Goal: Information Seeking & Learning: Learn about a topic

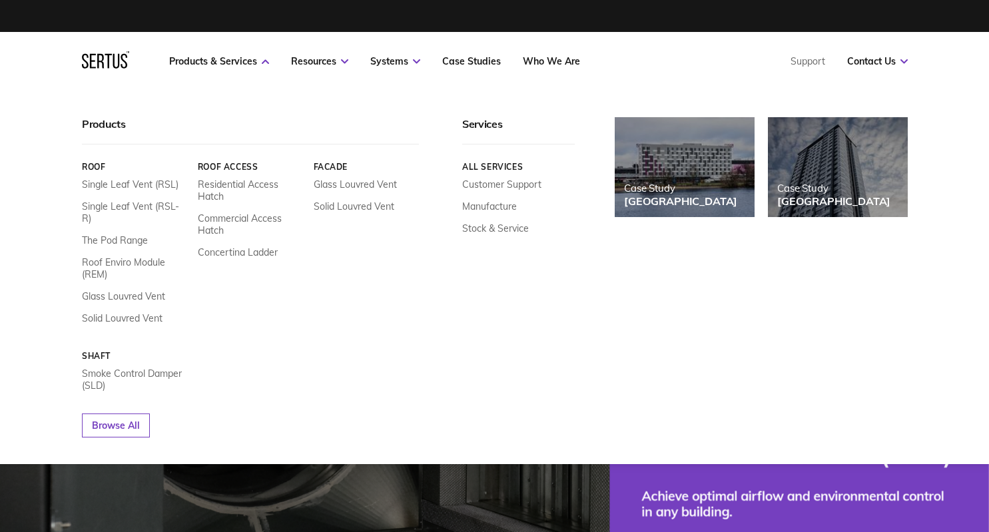
click at [216, 65] on link "Products & Services" at bounding box center [219, 61] width 100 height 12
click at [96, 169] on link "Roof" at bounding box center [135, 167] width 106 height 10
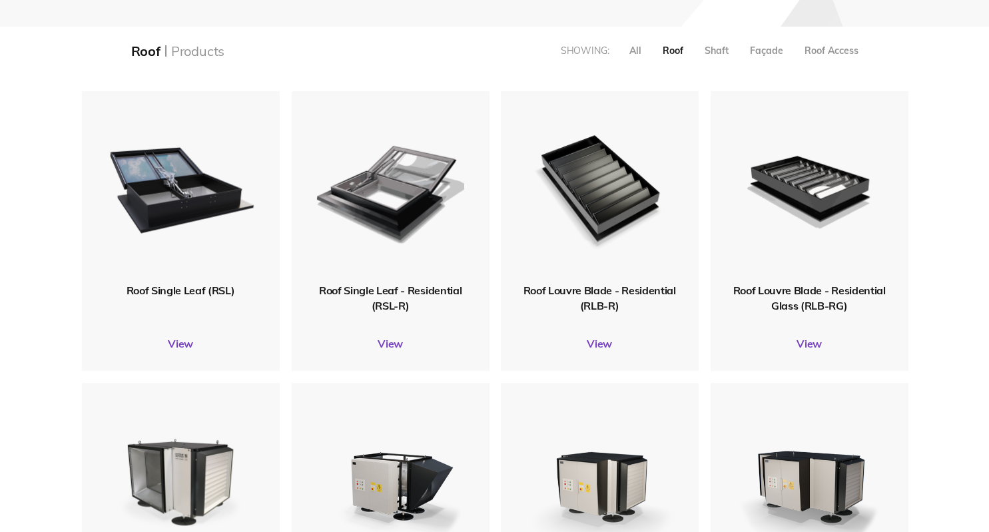
scroll to position [351, 0]
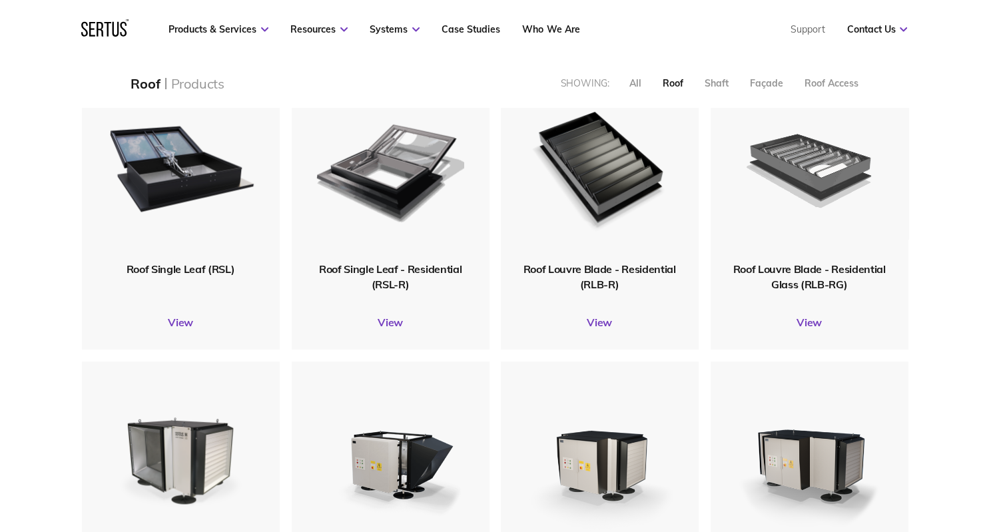
click at [780, 201] on img at bounding box center [808, 166] width 151 height 186
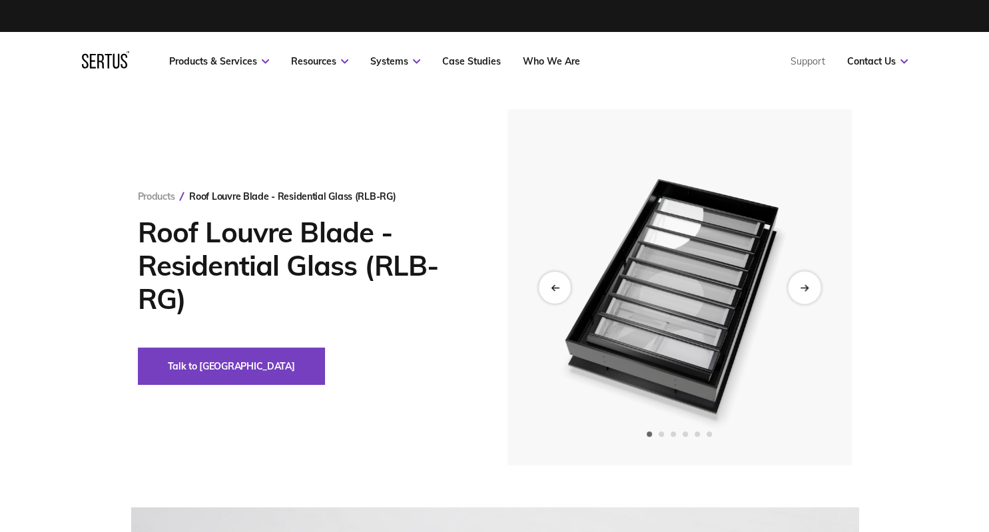
click at [817, 288] on div "Next slide" at bounding box center [803, 287] width 33 height 33
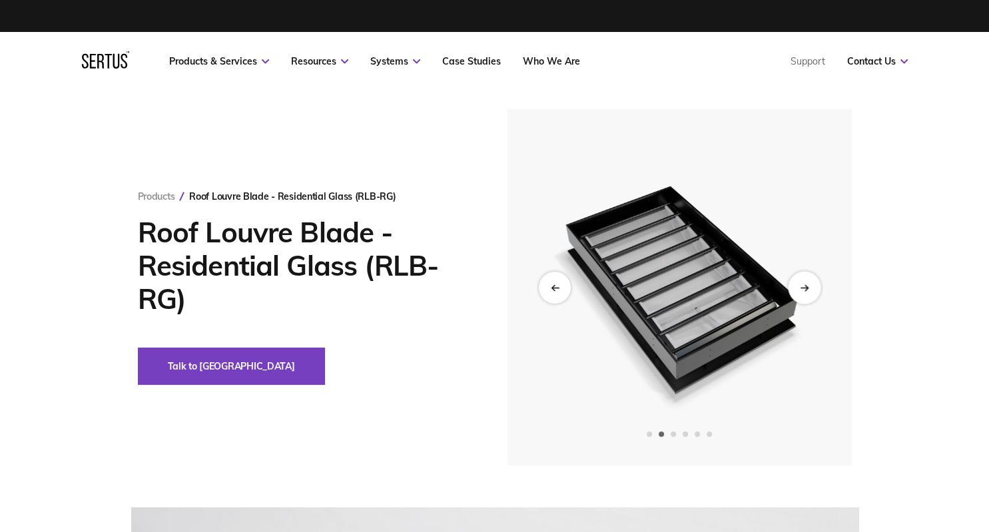
click at [813, 289] on div "Next slide" at bounding box center [803, 287] width 33 height 33
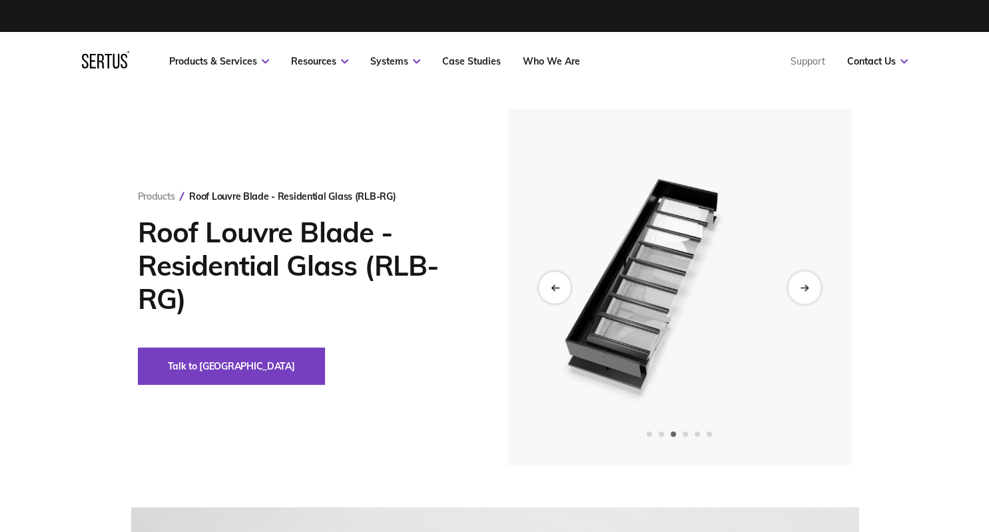
click at [813, 289] on div "Next slide" at bounding box center [803, 287] width 33 height 33
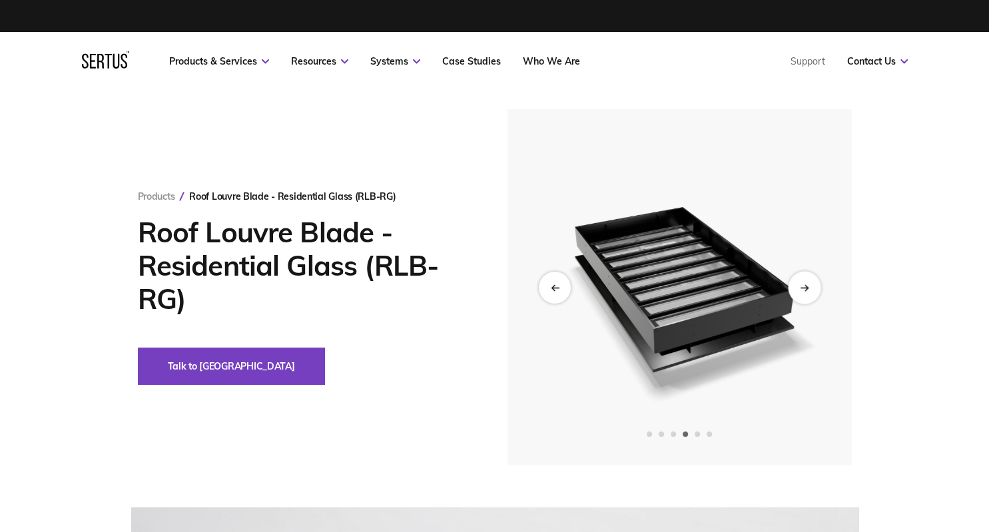
click at [813, 289] on div "Next slide" at bounding box center [803, 287] width 33 height 33
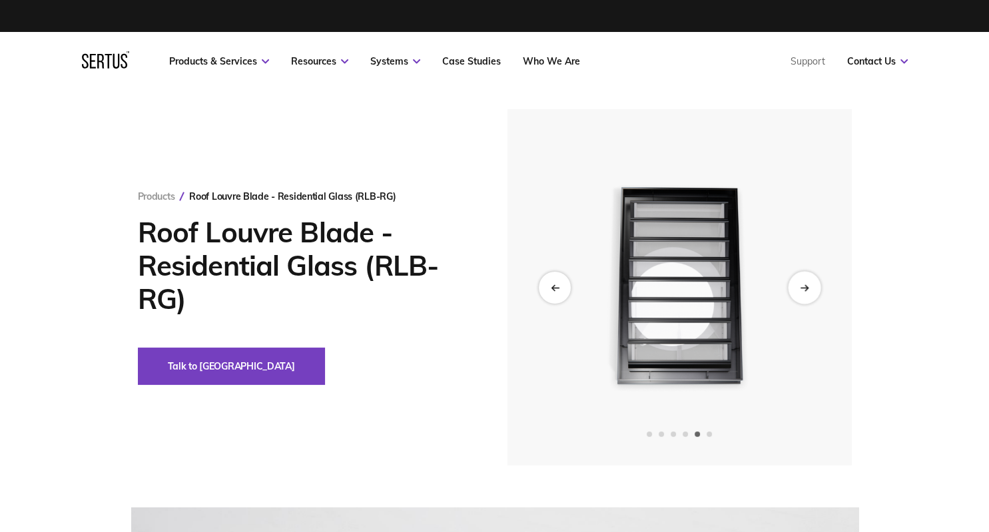
click at [813, 289] on div "Next slide" at bounding box center [803, 287] width 33 height 33
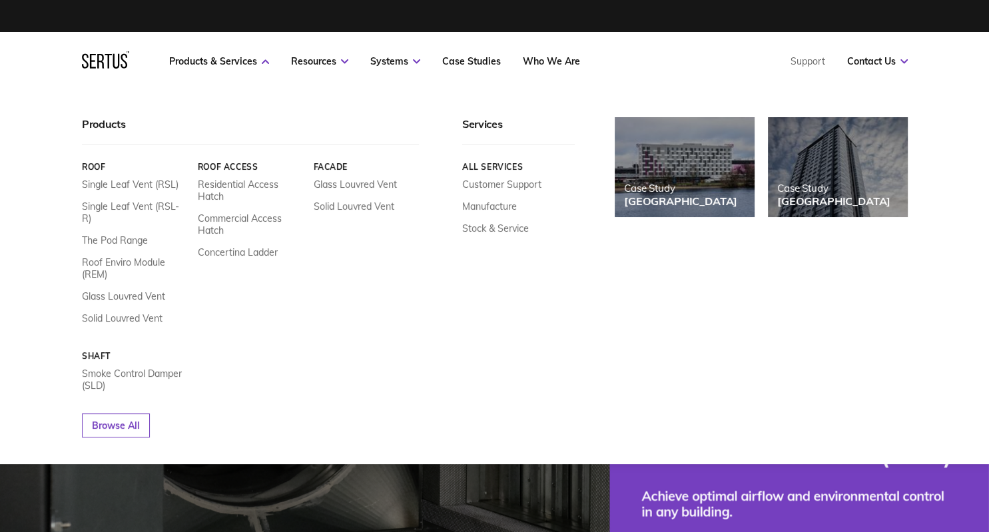
click at [97, 168] on link "Roof" at bounding box center [135, 167] width 106 height 10
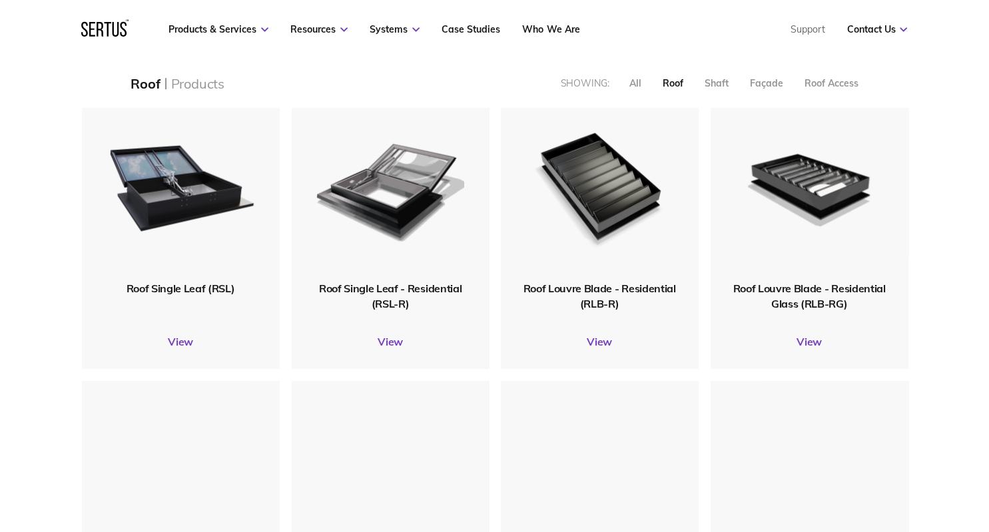
scroll to position [351, 0]
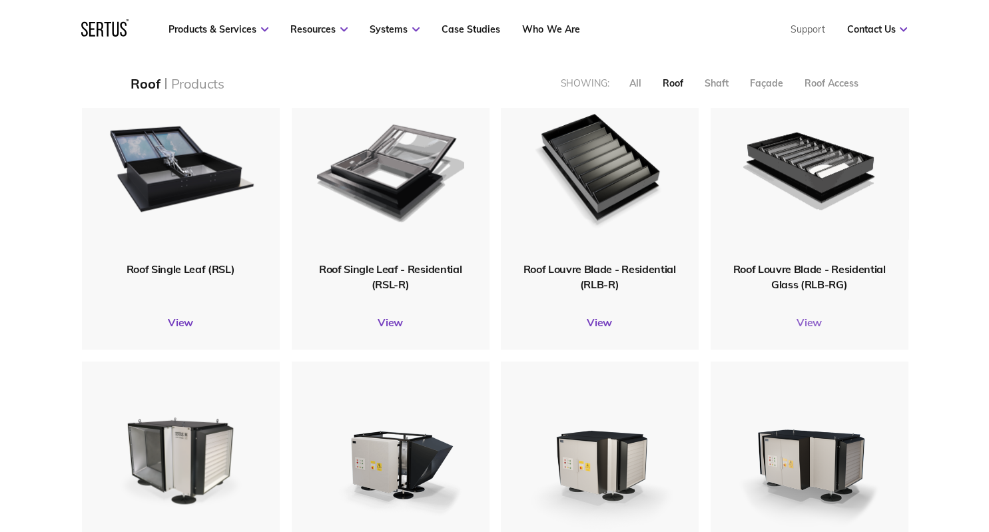
click at [811, 324] on link "View" at bounding box center [809, 322] width 198 height 13
